Goal: Task Accomplishment & Management: Manage account settings

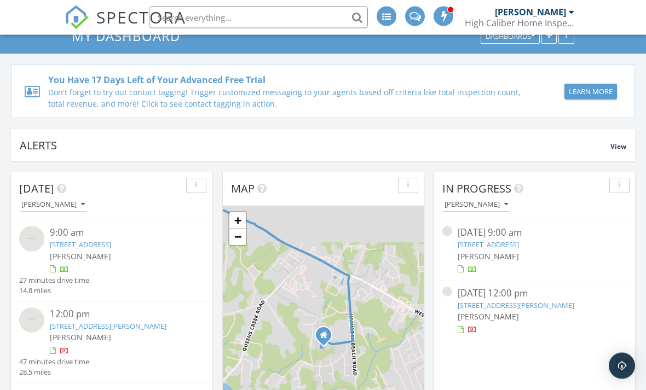
scroll to position [68, 0]
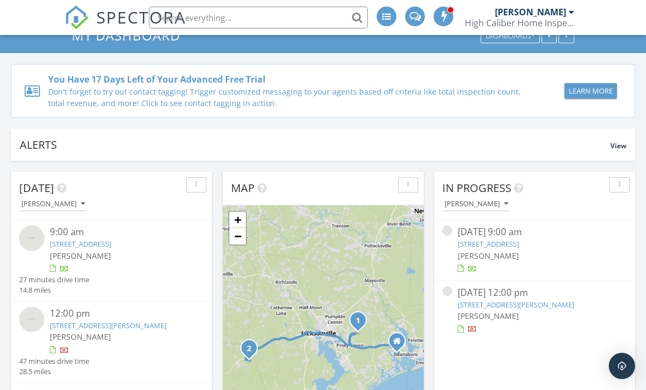
click at [561, 303] on link "958 Walter Holmes Rd, Maple Hill, NC 28454" at bounding box center [516, 305] width 117 height 10
click at [553, 306] on link "958 Walter Holmes Rd, Maple Hill, NC 28454" at bounding box center [516, 305] width 117 height 10
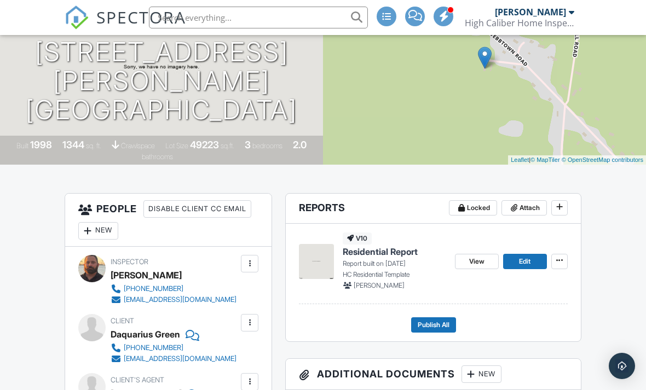
scroll to position [192, 0]
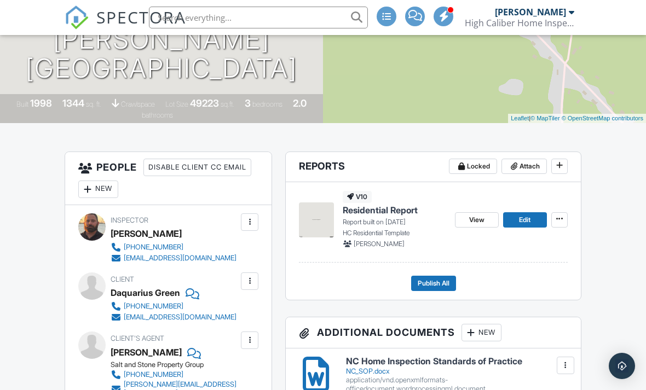
click at [474, 221] on span "View" at bounding box center [476, 220] width 15 height 11
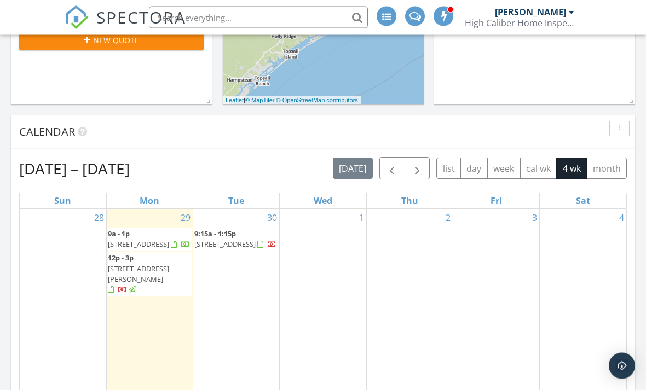
scroll to position [453, 0]
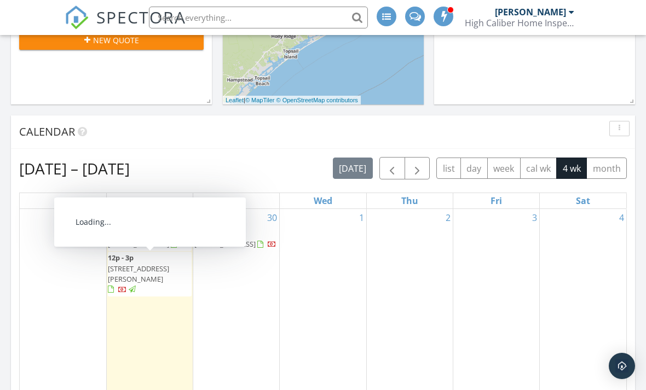
click at [159, 266] on span "958 Walter Holmes Rd, Maple Hill 28454" at bounding box center [138, 274] width 61 height 20
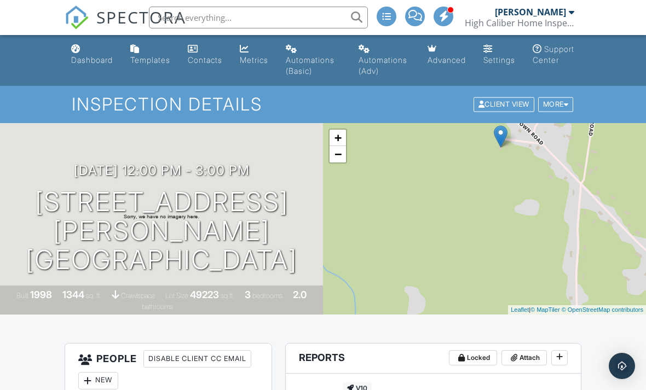
click at [479, 362] on span "Locked" at bounding box center [478, 358] width 23 height 11
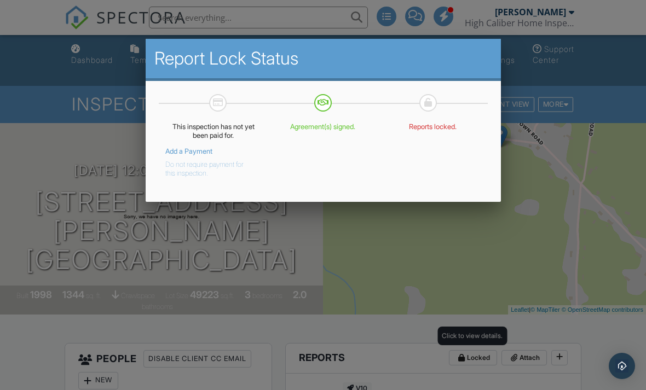
click at [189, 169] on button "Do not require payment for this inspection." at bounding box center [205, 167] width 80 height 22
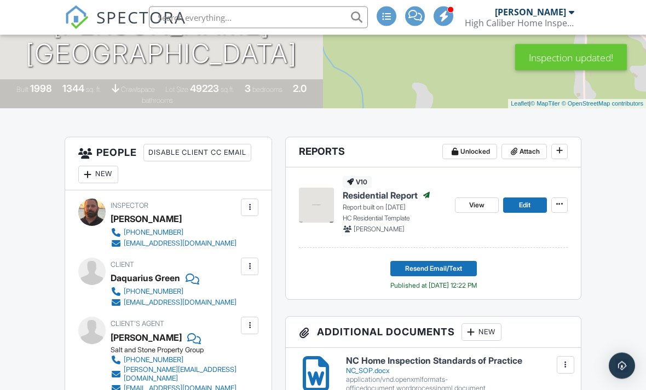
scroll to position [233, 0]
